Goal: Task Accomplishment & Management: Use online tool/utility

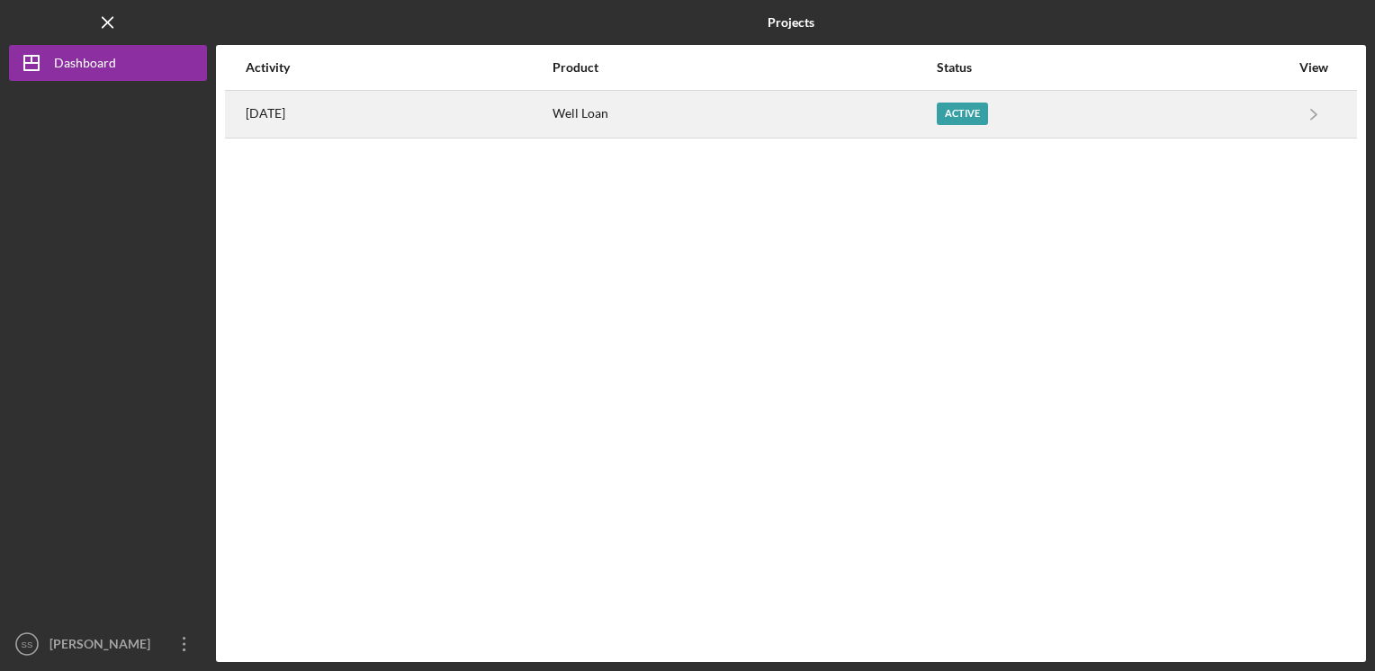
click at [986, 113] on div "Active" at bounding box center [961, 114] width 51 height 22
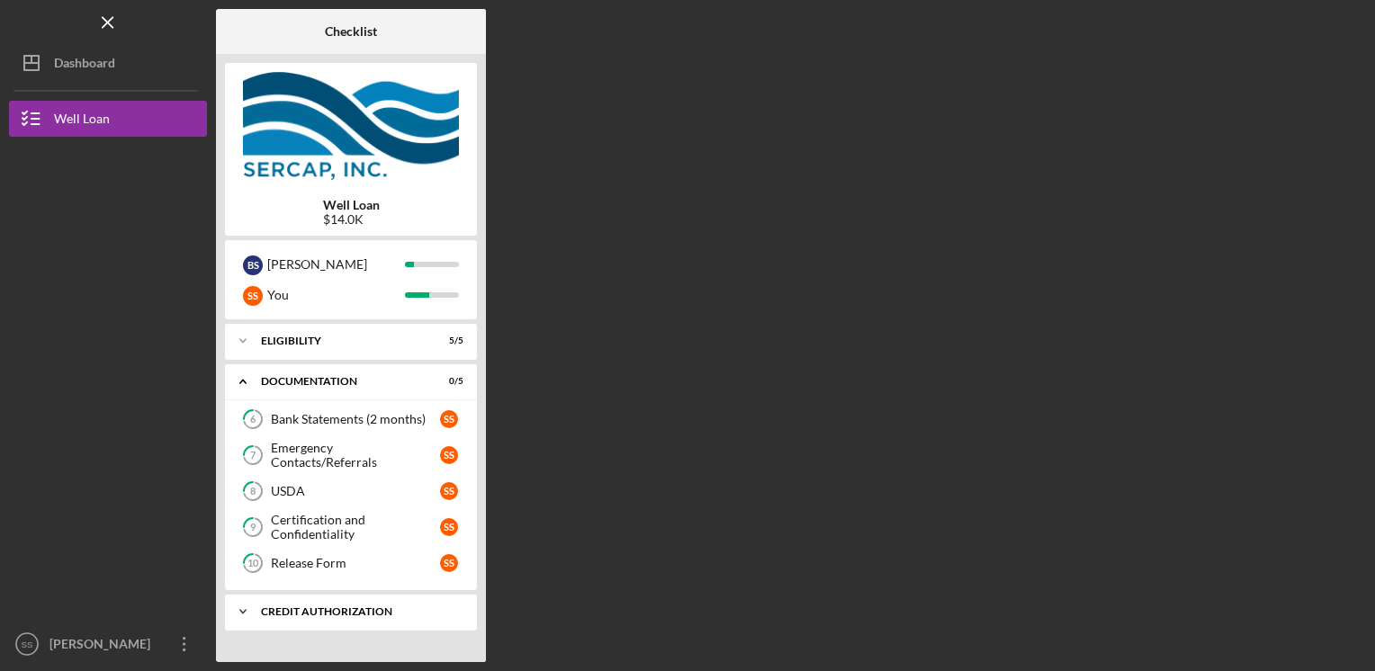
click at [317, 601] on div "Icon/Expander CREDIT AUTHORIZATION 0 / 1" at bounding box center [351, 612] width 252 height 36
click at [323, 556] on div "Release Form" at bounding box center [355, 563] width 169 height 14
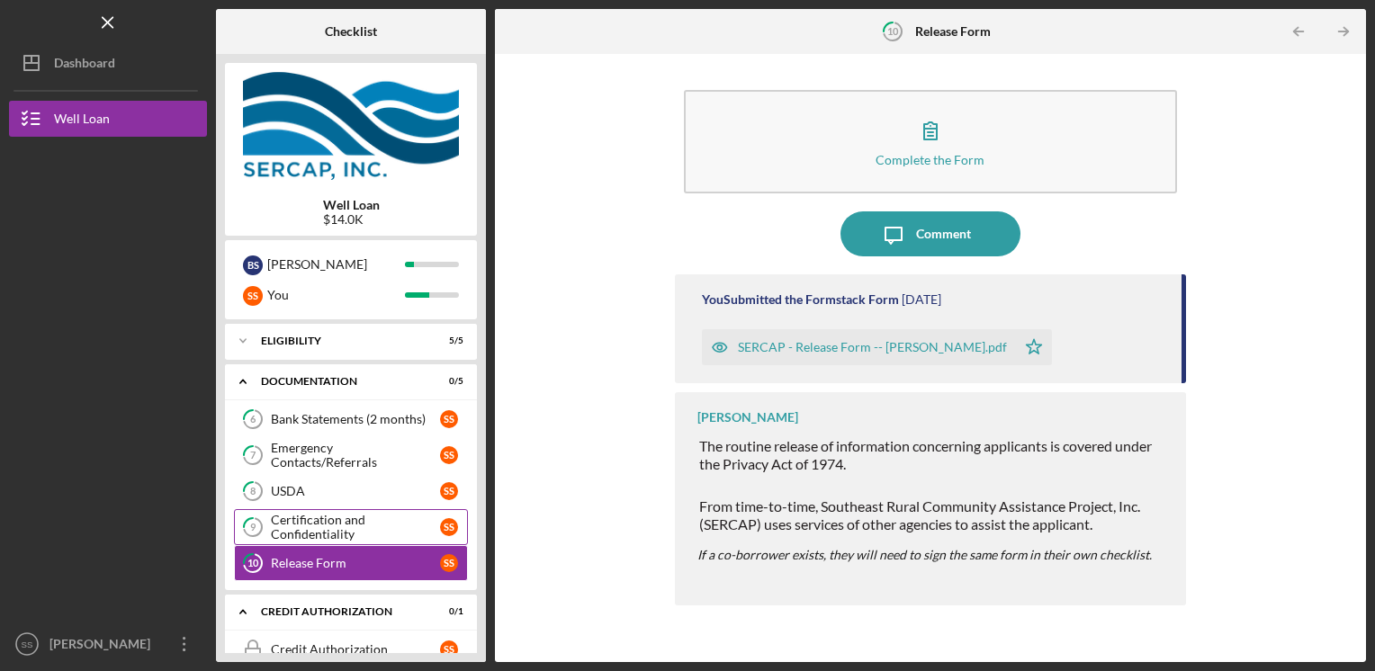
click at [327, 529] on div "Certification and Confidentiality" at bounding box center [355, 527] width 169 height 29
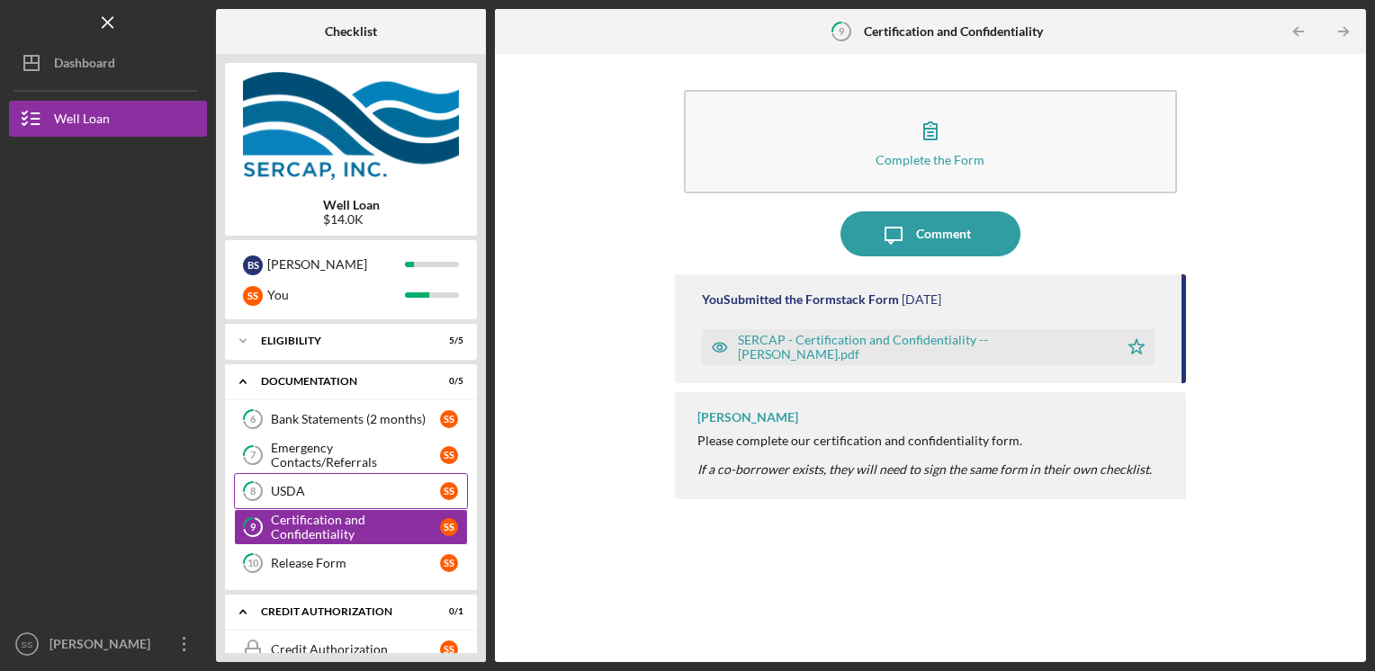
click at [328, 496] on div "USDA" at bounding box center [355, 491] width 169 height 14
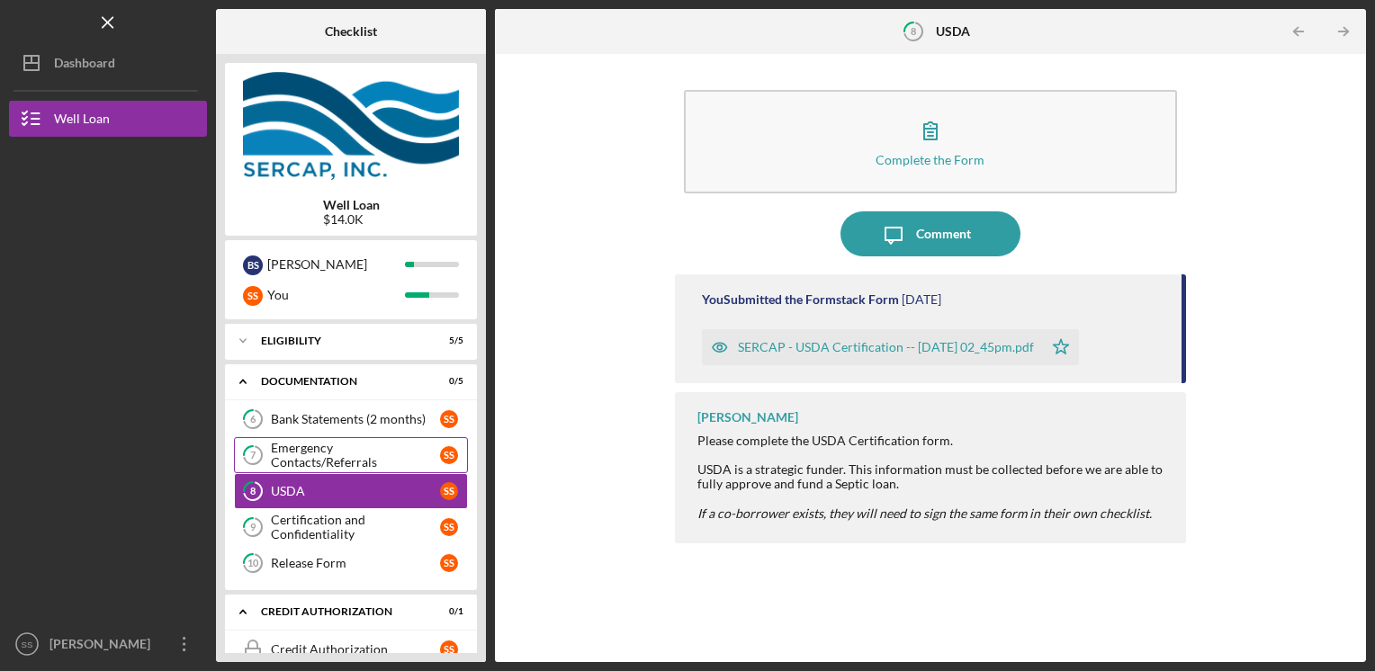
click at [338, 448] on div "Emergency Contacts/Referrals" at bounding box center [355, 455] width 169 height 29
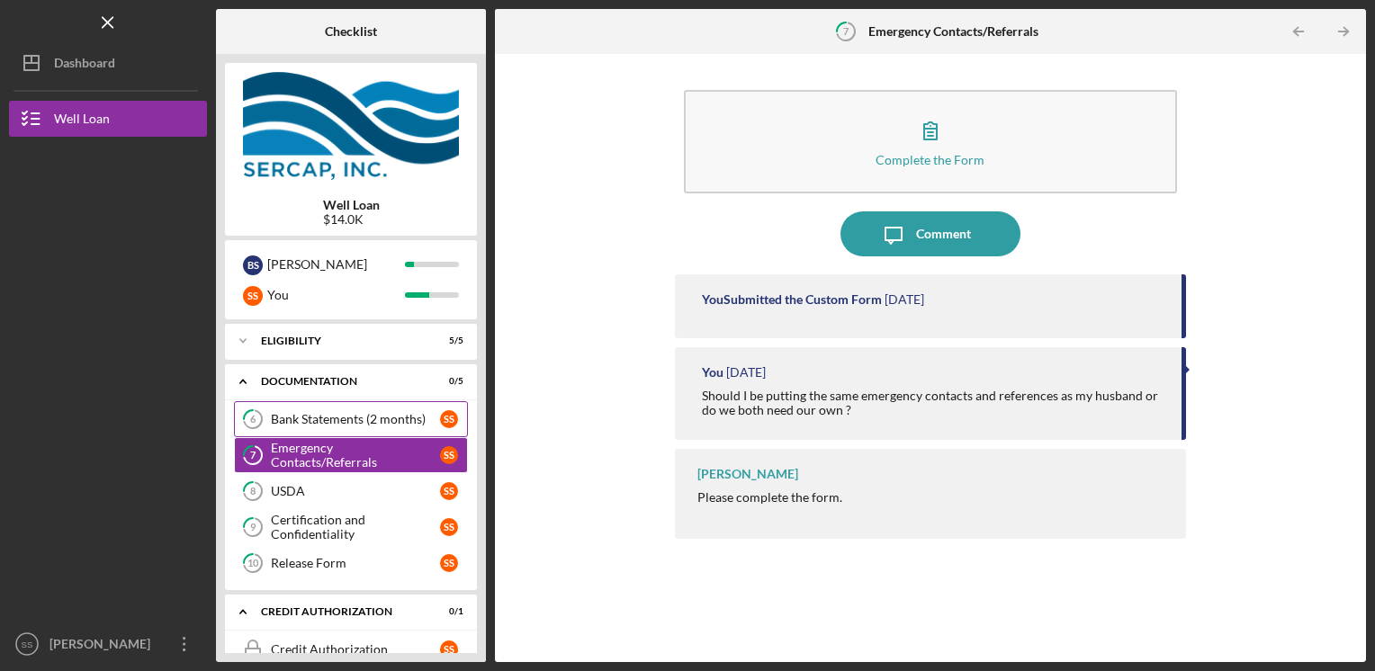
click at [335, 416] on div "Bank Statements (2 months)" at bounding box center [355, 419] width 169 height 14
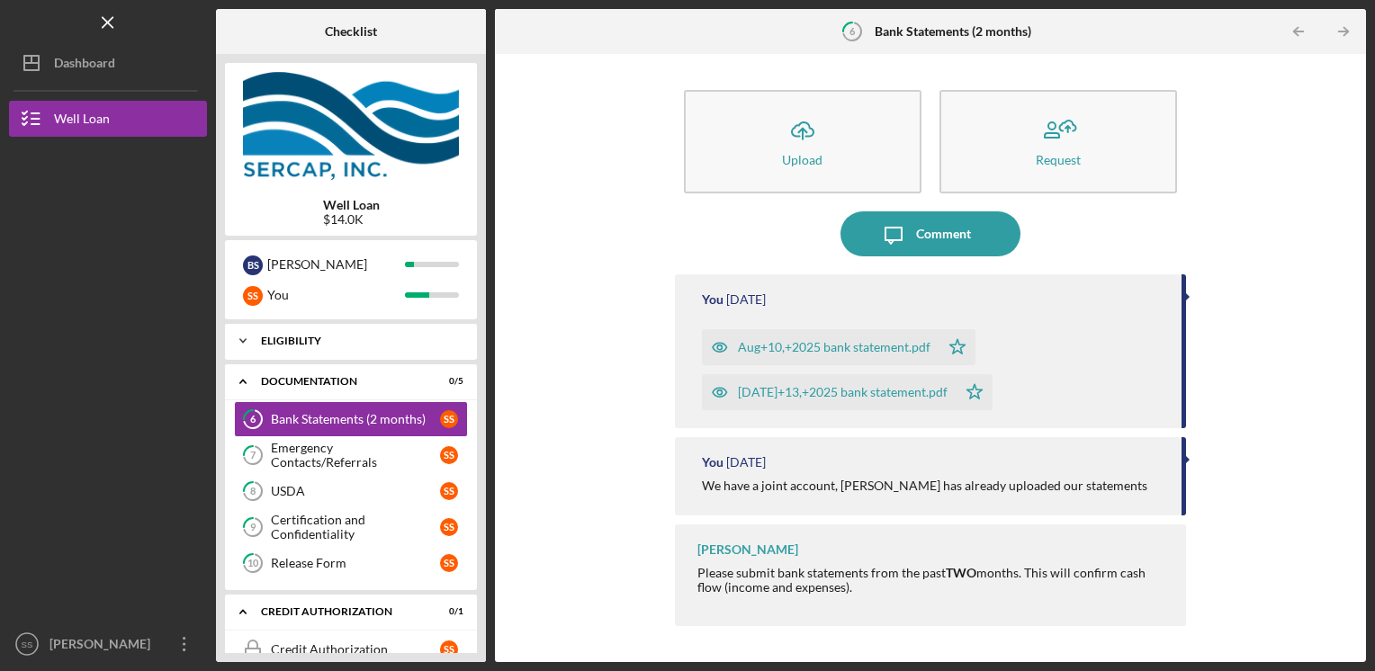
click at [353, 341] on div "Eligibility" at bounding box center [357, 341] width 193 height 11
